Goal: Feedback & Contribution: Leave review/rating

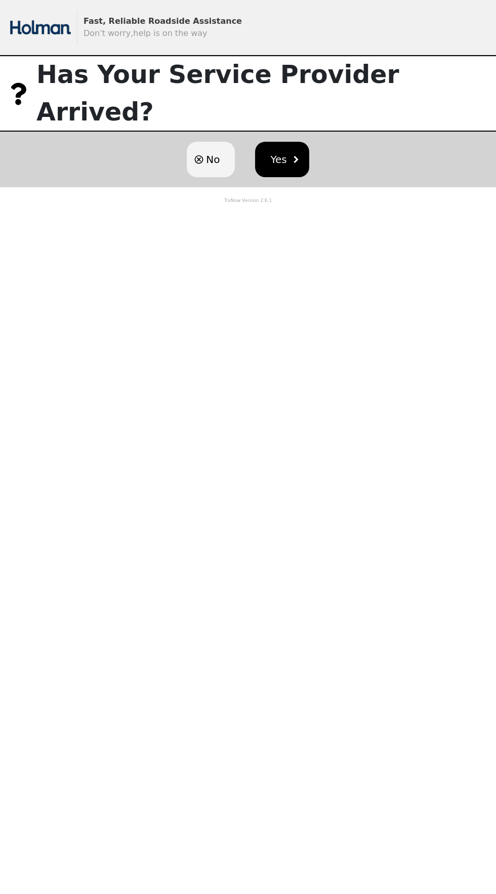
click at [277, 152] on span "Yes" at bounding box center [278, 159] width 16 height 15
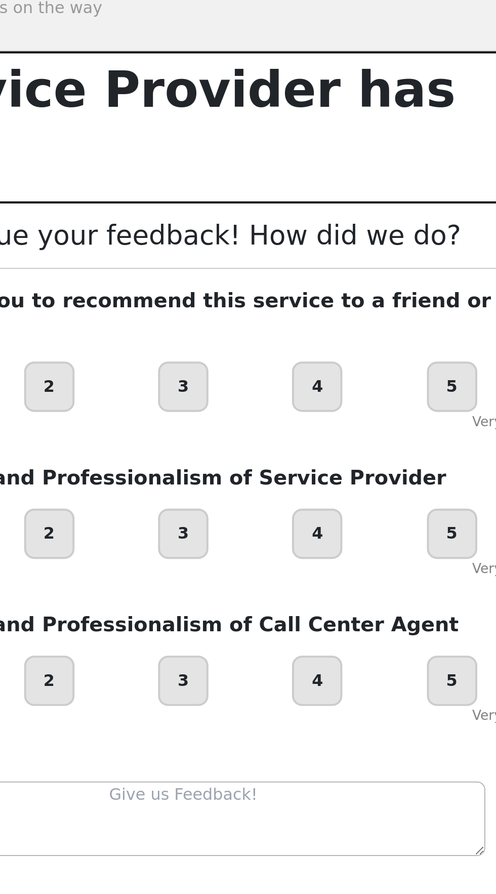
click at [372, 211] on div "5" at bounding box center [383, 223] width 25 height 25
click at [386, 210] on div "5" at bounding box center [383, 224] width 28 height 28
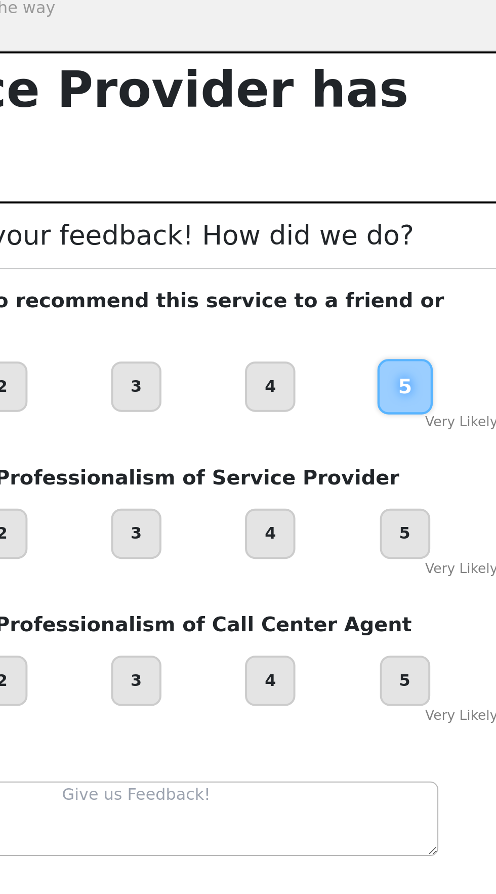
click at [386, 285] on div "5" at bounding box center [383, 297] width 25 height 25
click at [381, 284] on div "5" at bounding box center [383, 298] width 28 height 28
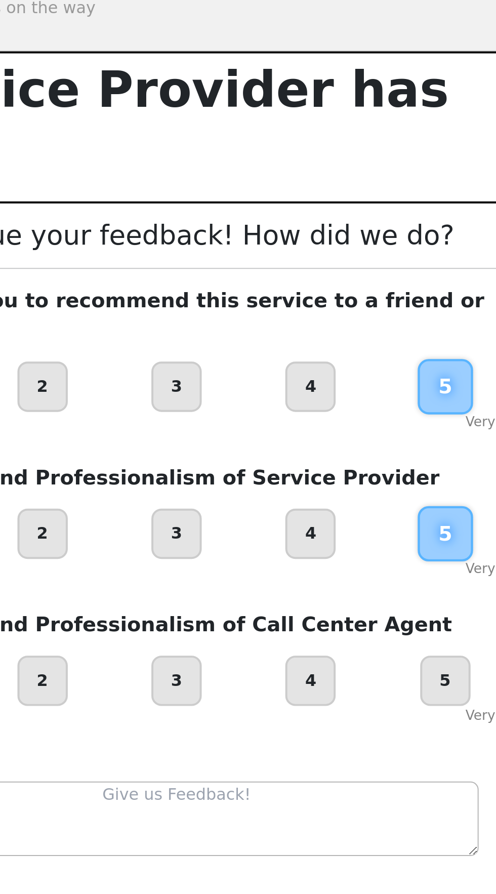
click at [386, 359] on div "5" at bounding box center [383, 371] width 25 height 25
click at [329, 422] on textarea at bounding box center [248, 440] width 304 height 37
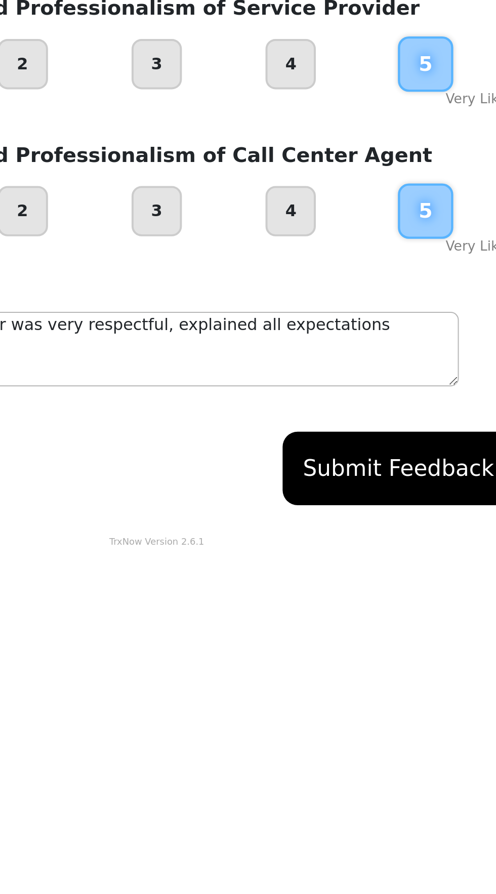
click at [367, 422] on textarea "The driver was very respectful, explained all expectations" at bounding box center [248, 440] width 304 height 37
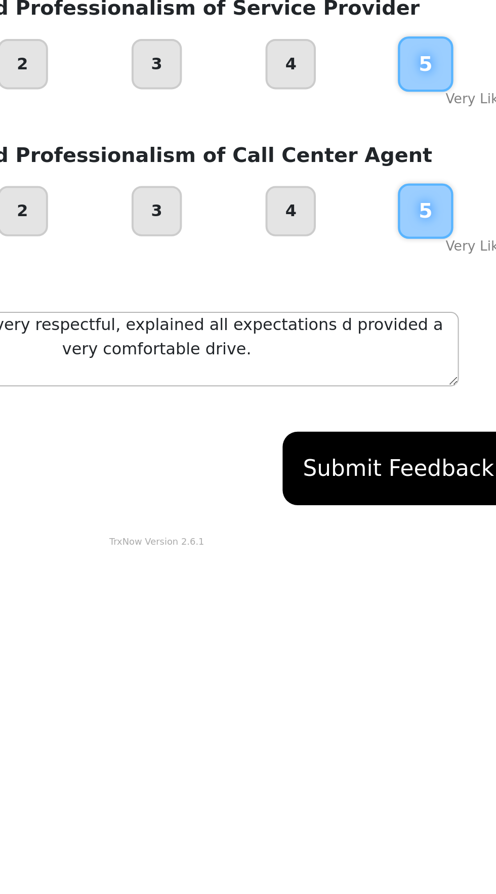
click at [334, 422] on textarea "The driver was very respectful, explained all expectations d provided a very co…" at bounding box center [248, 440] width 304 height 37
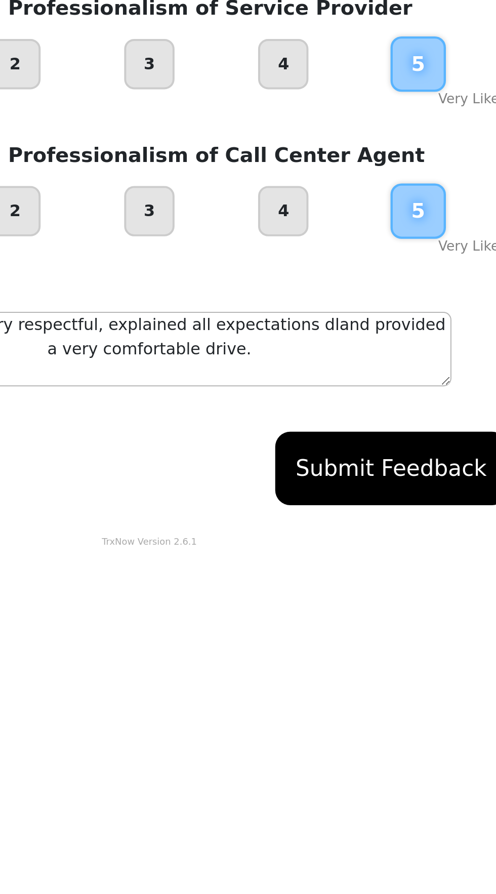
click at [326, 422] on textarea "The driver was very respectful, explained all expectations dland provided a ver…" at bounding box center [248, 440] width 304 height 37
type textarea "The driver was very respectful, explained all expectations and provided a very …"
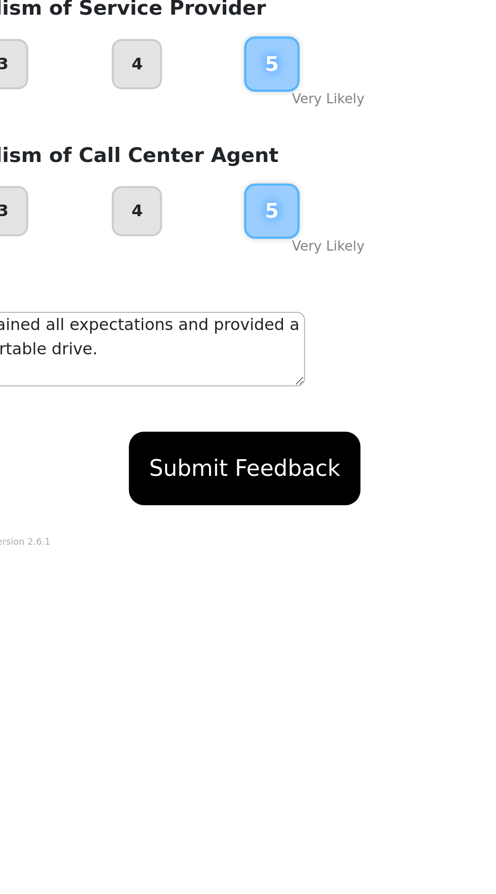
click at [399, 483] on button "Submit Feedback" at bounding box center [369, 501] width 116 height 37
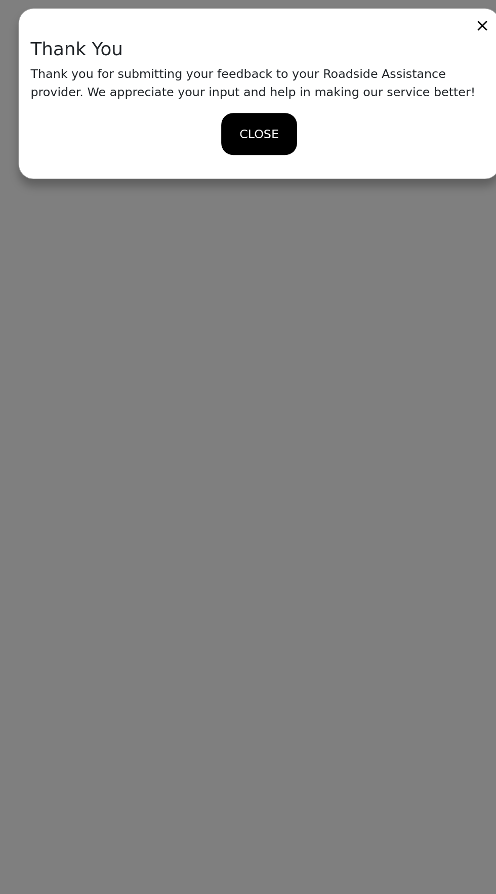
click at [258, 121] on span "CLOSE" at bounding box center [247, 115] width 33 height 15
